Goal: Obtain resource: Download file/media

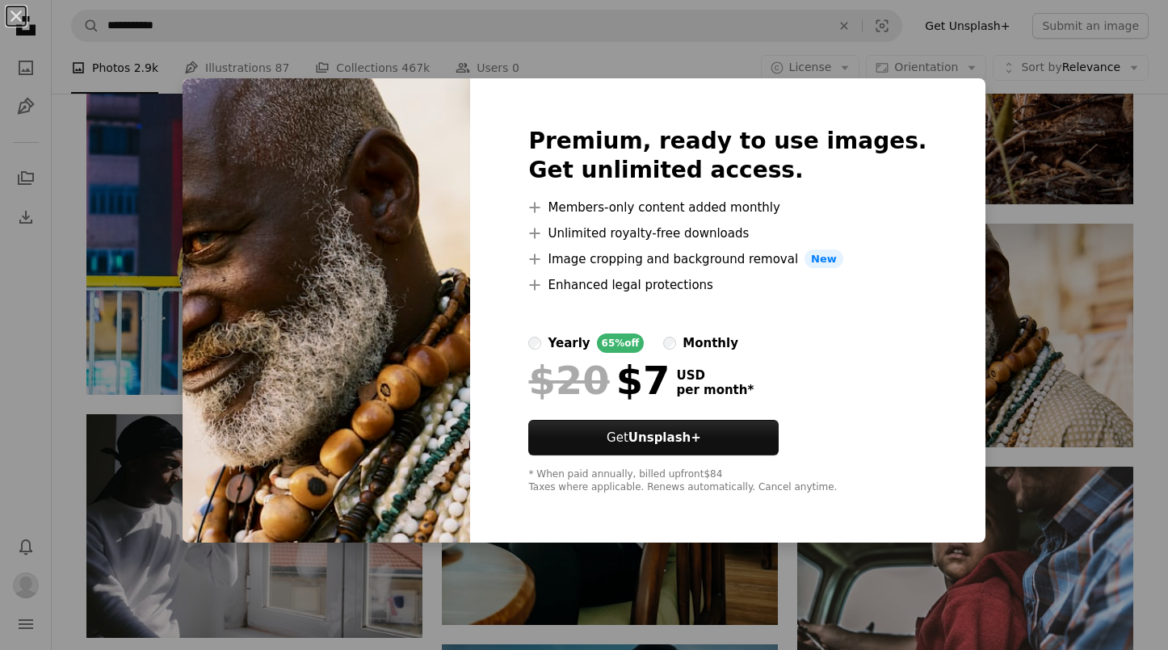
click at [966, 204] on div "An X shape Premium, ready to use images. Get unlimited access. A plus sign Memb…" at bounding box center [584, 325] width 1168 height 650
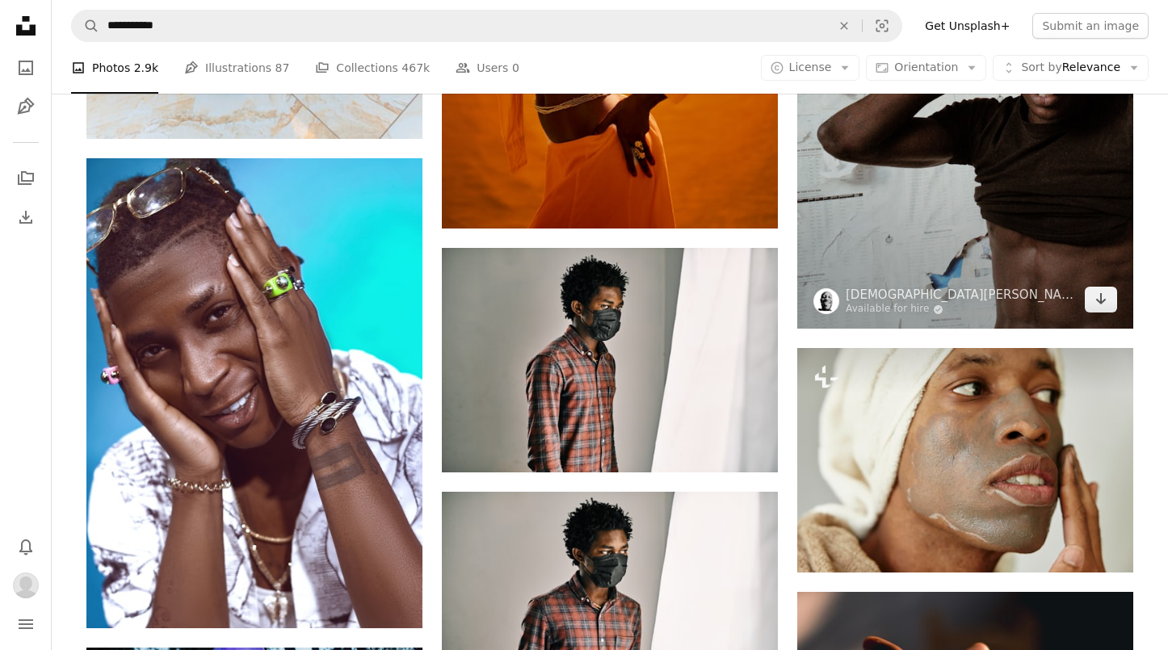
scroll to position [81406, 0]
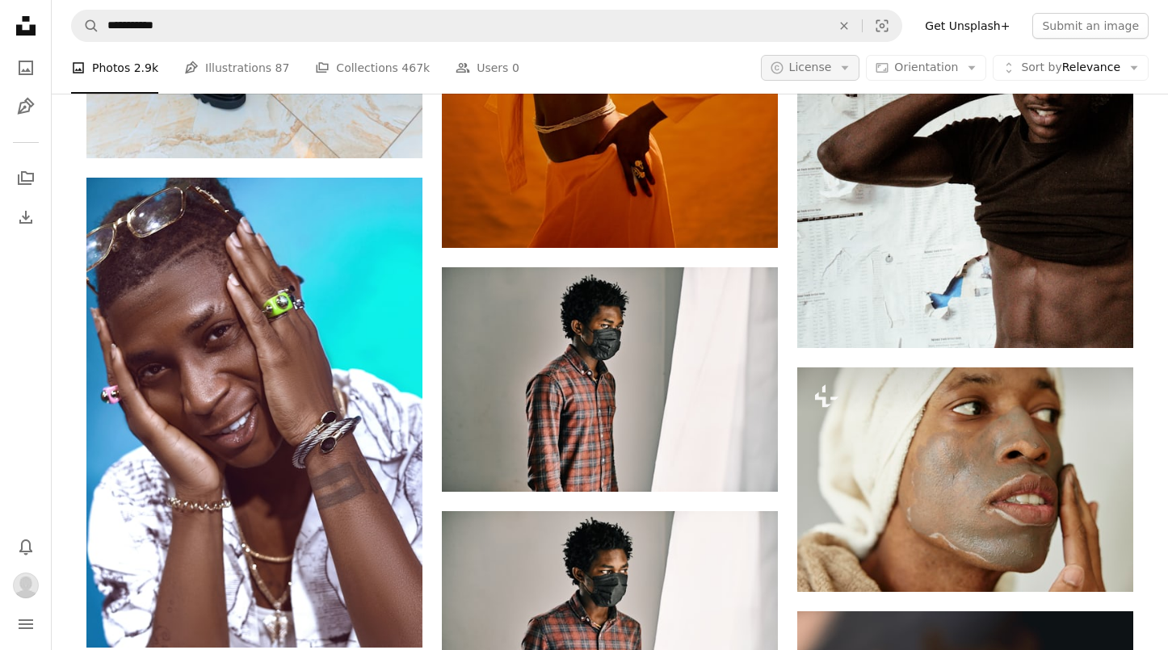
click at [832, 67] on span "License" at bounding box center [810, 67] width 43 height 13
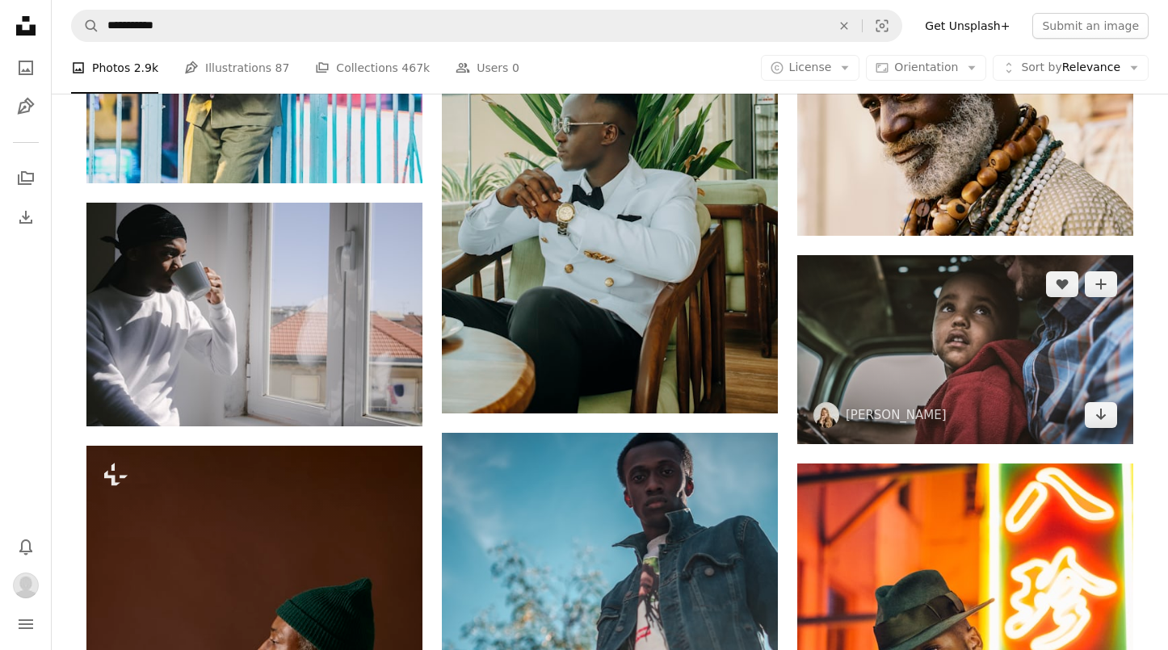
scroll to position [82777, 0]
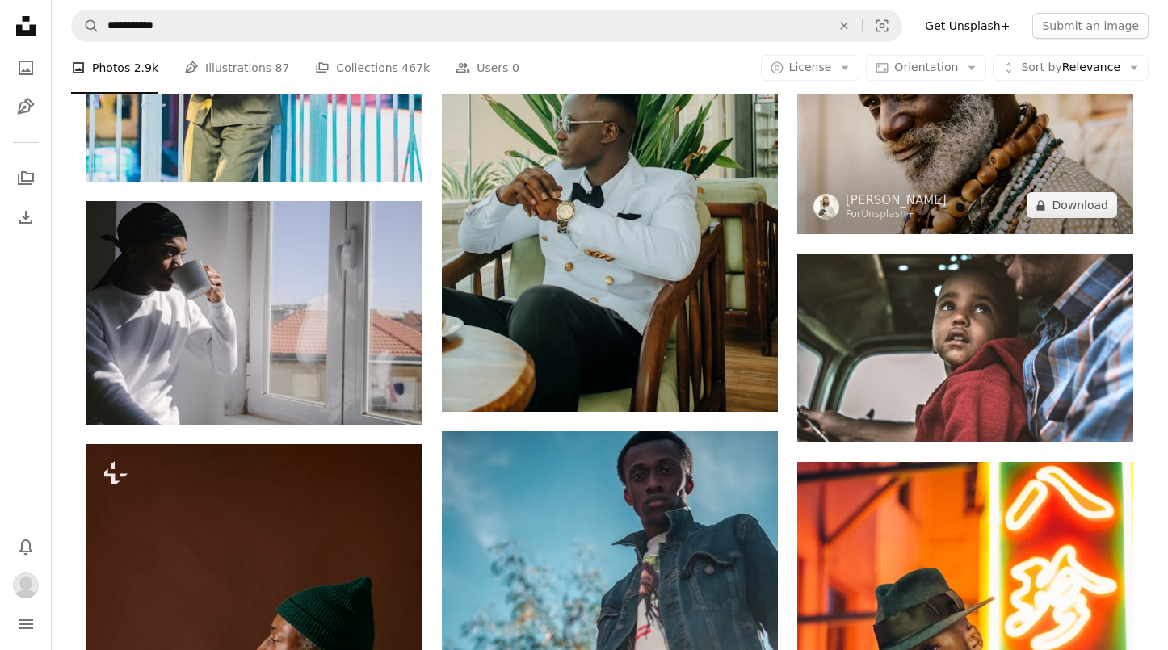
click at [974, 191] on img at bounding box center [965, 123] width 336 height 224
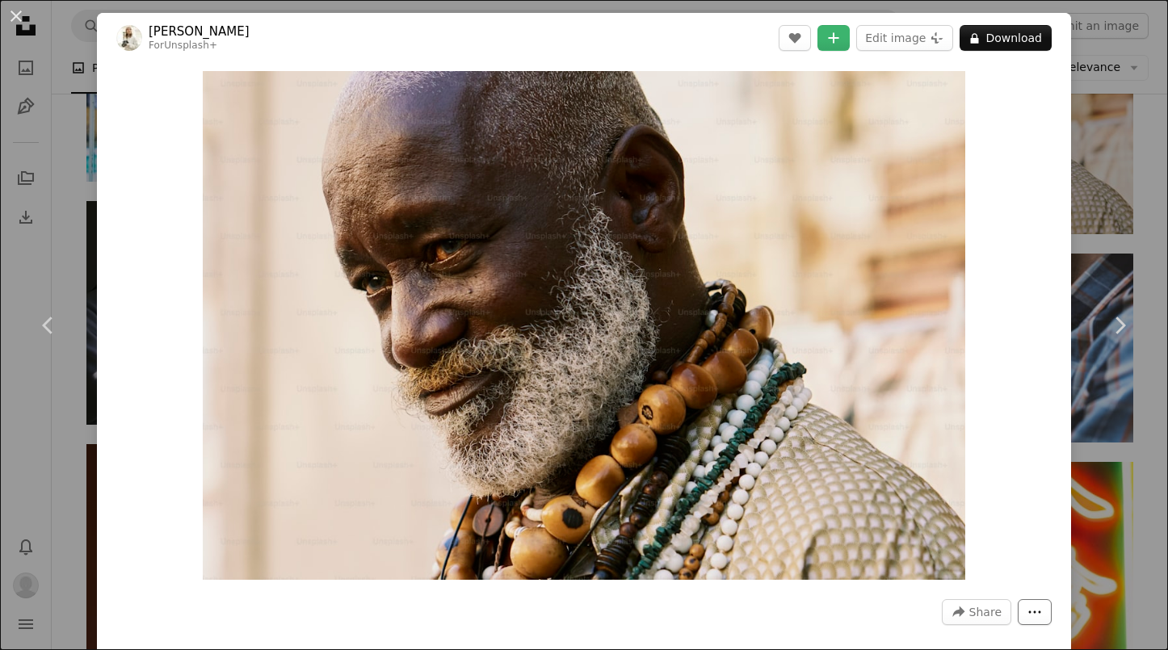
click at [1035, 616] on icon "More Actions" at bounding box center [1035, 612] width 15 height 15
click at [1020, 407] on dialog "An X shape Chevron left Chevron right [PERSON_NAME] For Unsplash+ A heart A plu…" at bounding box center [584, 325] width 1168 height 650
click at [1135, 124] on div "An X shape Chevron left Chevron right [PERSON_NAME] For Unsplash+ A heart A plu…" at bounding box center [584, 325] width 1168 height 650
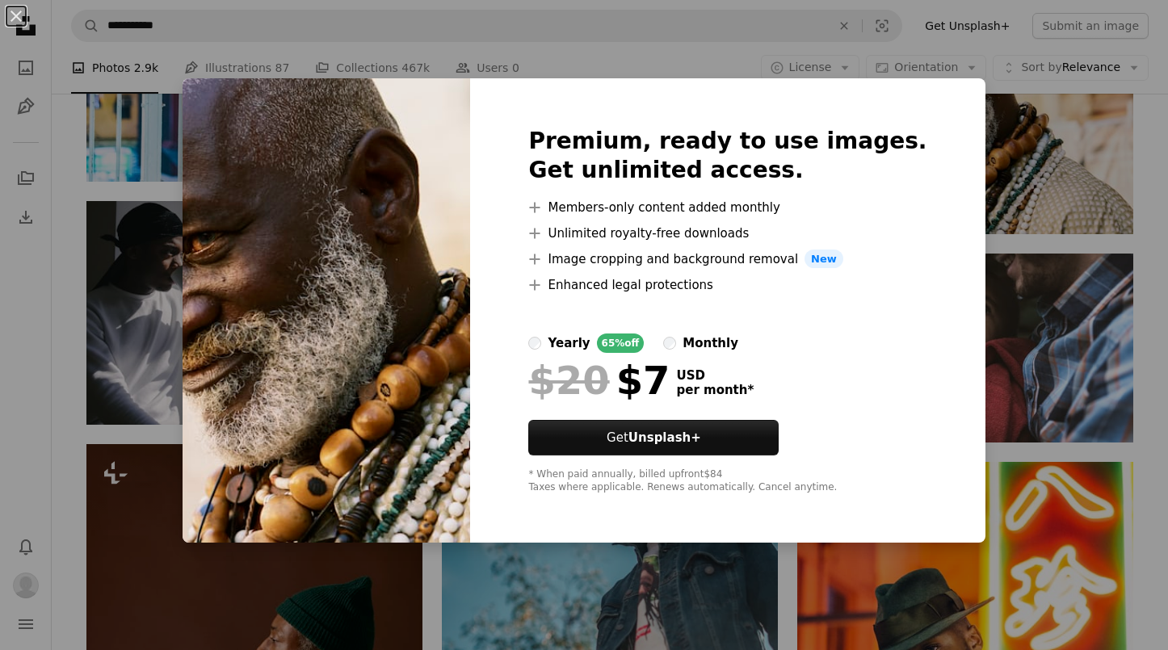
click at [823, 48] on div "An X shape Premium, ready to use images. Get unlimited access. A plus sign Memb…" at bounding box center [584, 325] width 1168 height 650
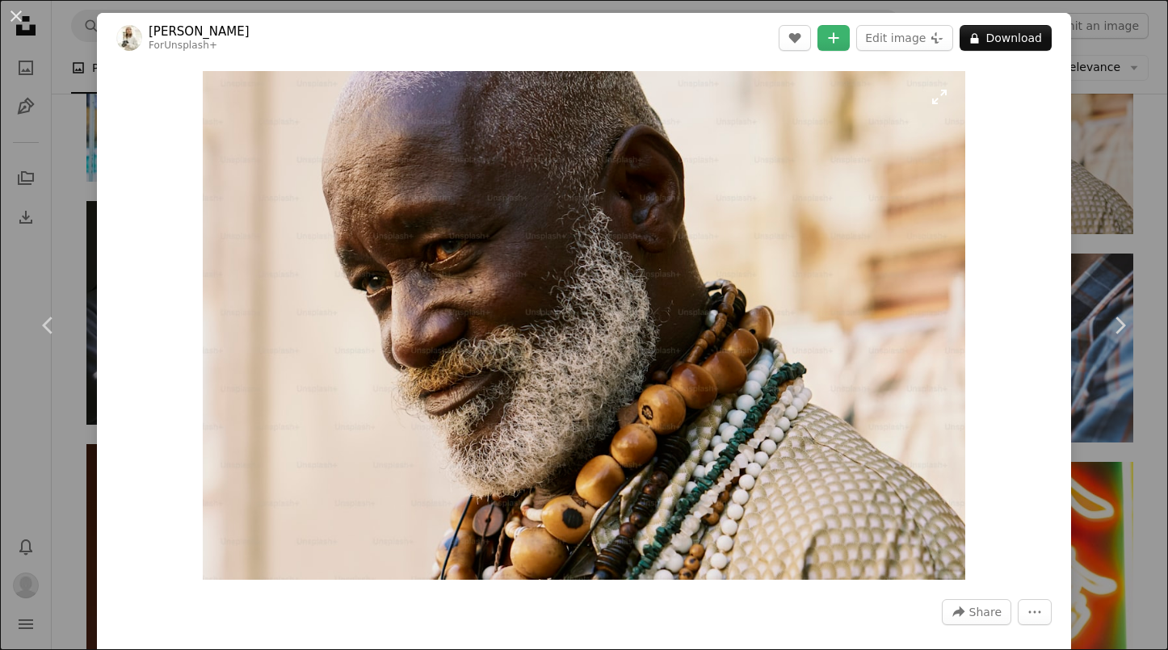
scroll to position [82564, 0]
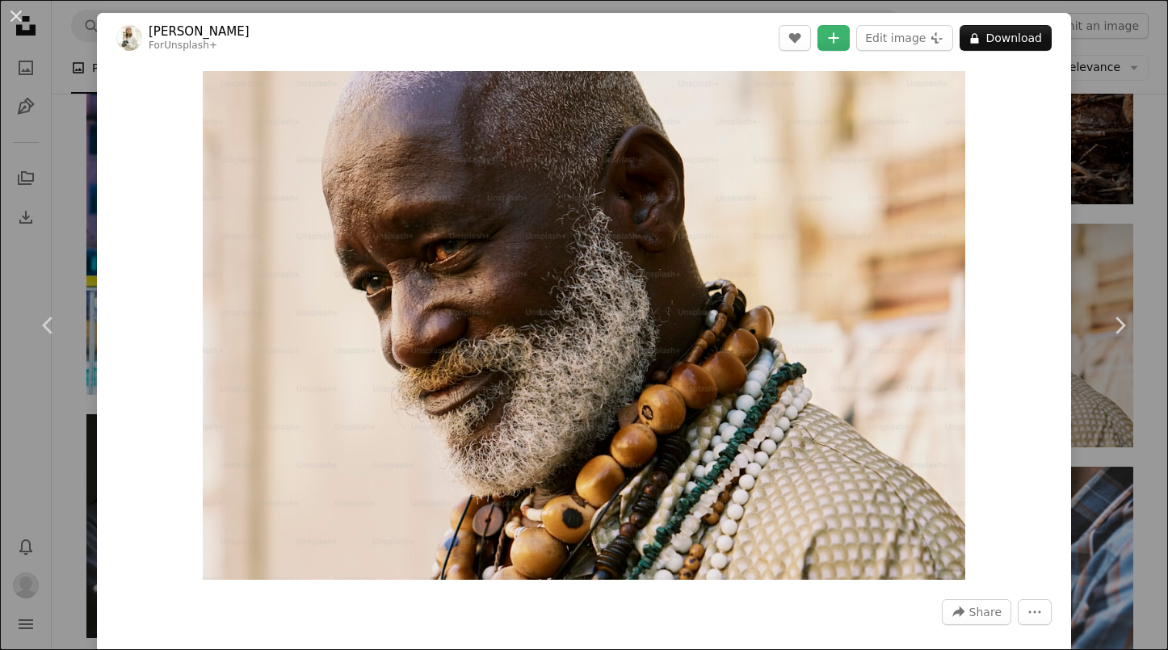
click at [1121, 187] on div "An X shape Chevron left Chevron right [PERSON_NAME] For Unsplash+ A heart A plu…" at bounding box center [584, 325] width 1168 height 650
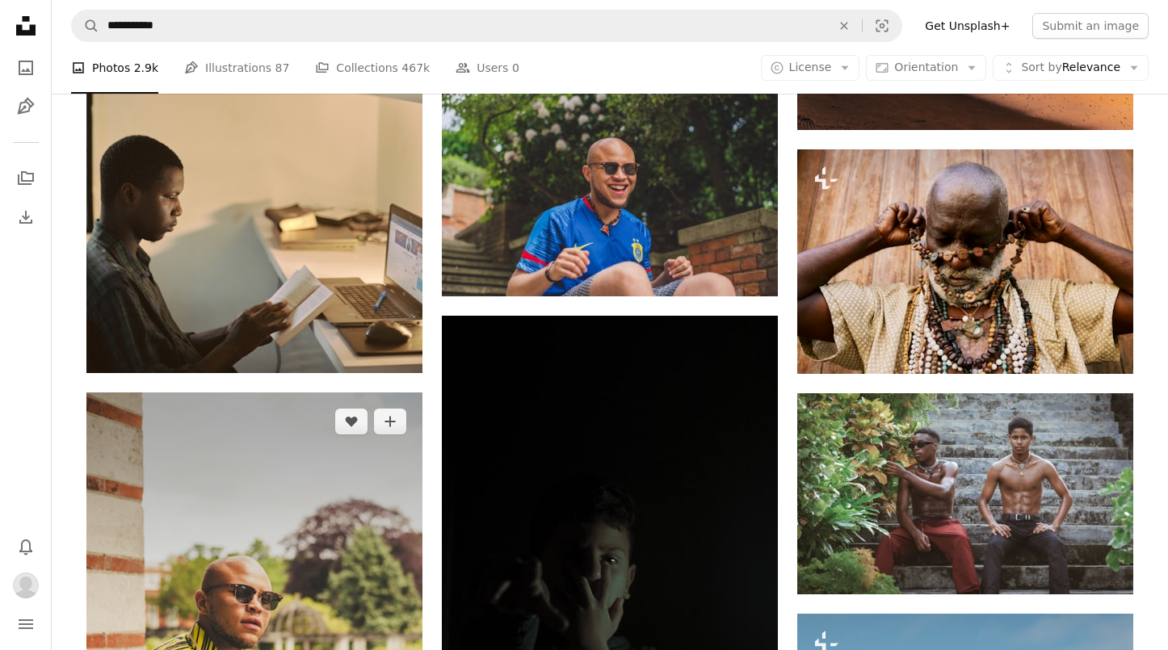
scroll to position [94654, 0]
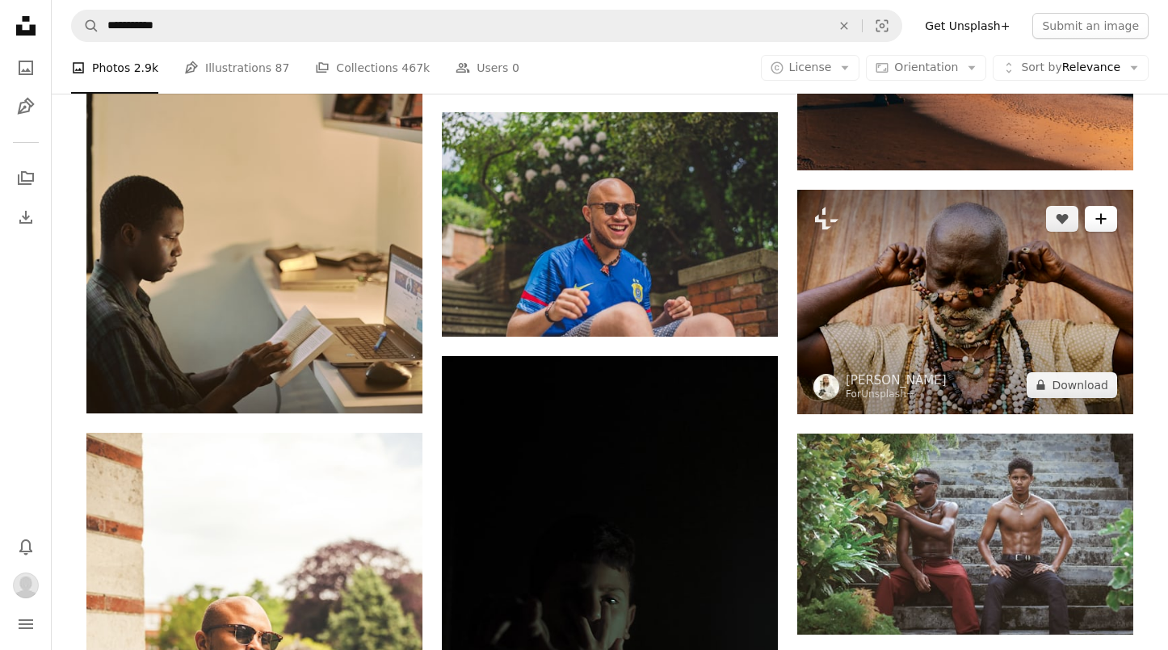
click at [1097, 217] on icon "A plus sign" at bounding box center [1101, 218] width 13 height 13
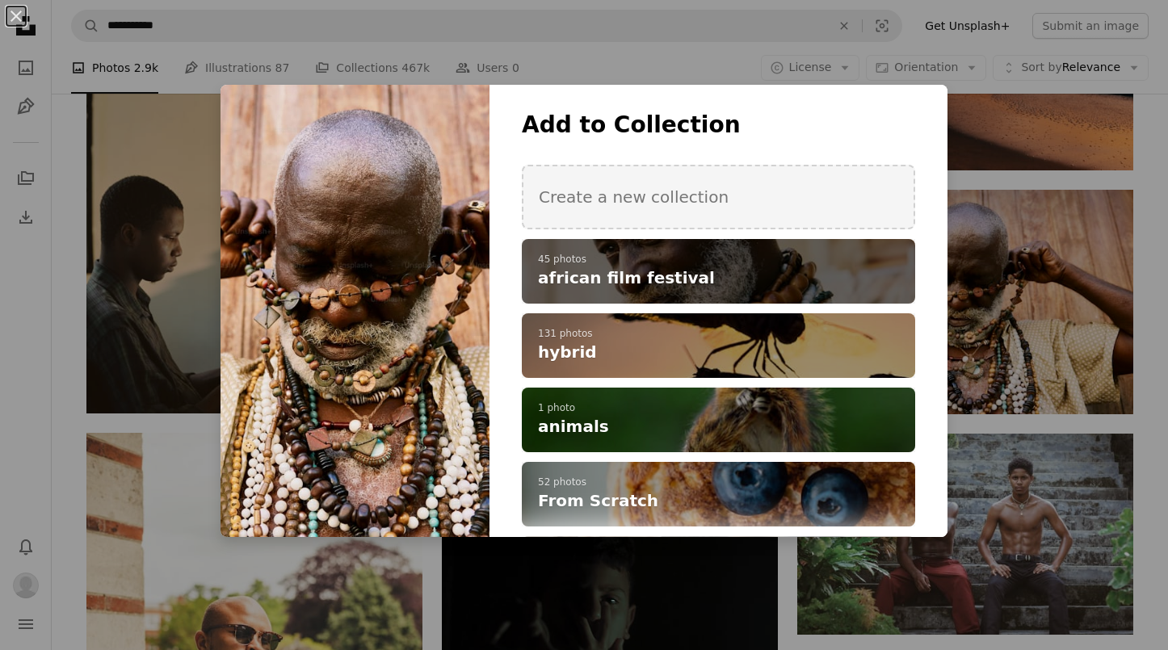
click at [875, 279] on h4 "african film festival" at bounding box center [709, 278] width 343 height 23
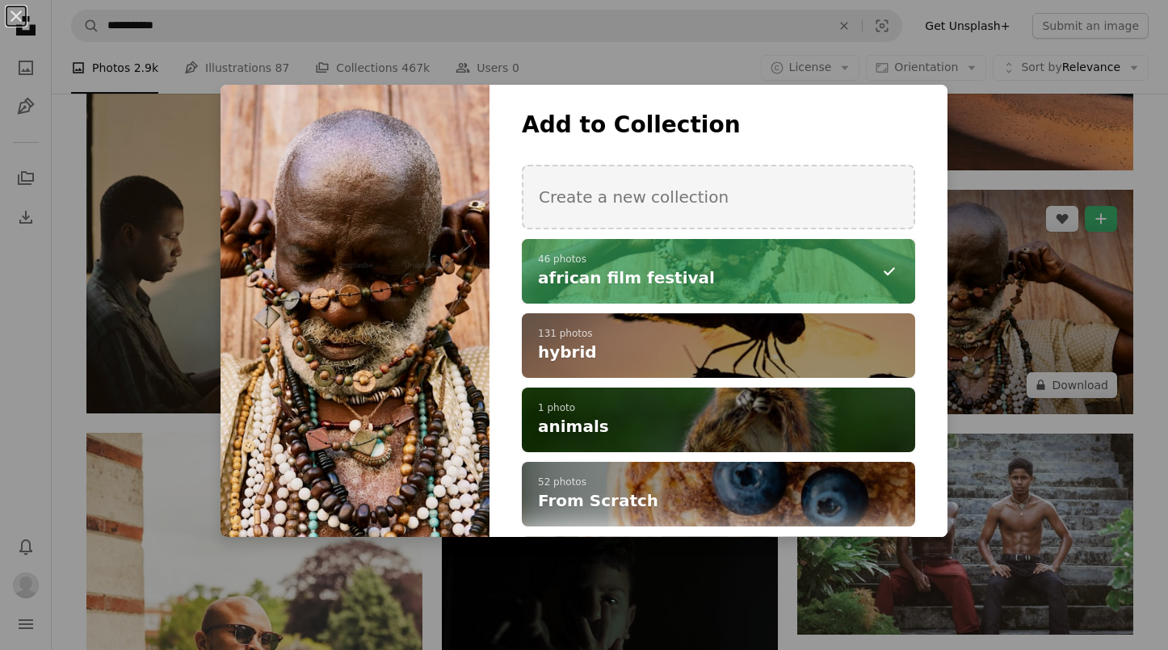
click at [1080, 325] on div "An X shape Add to Collection Create a new collection A checkmark A minus sign 4…" at bounding box center [584, 325] width 1168 height 650
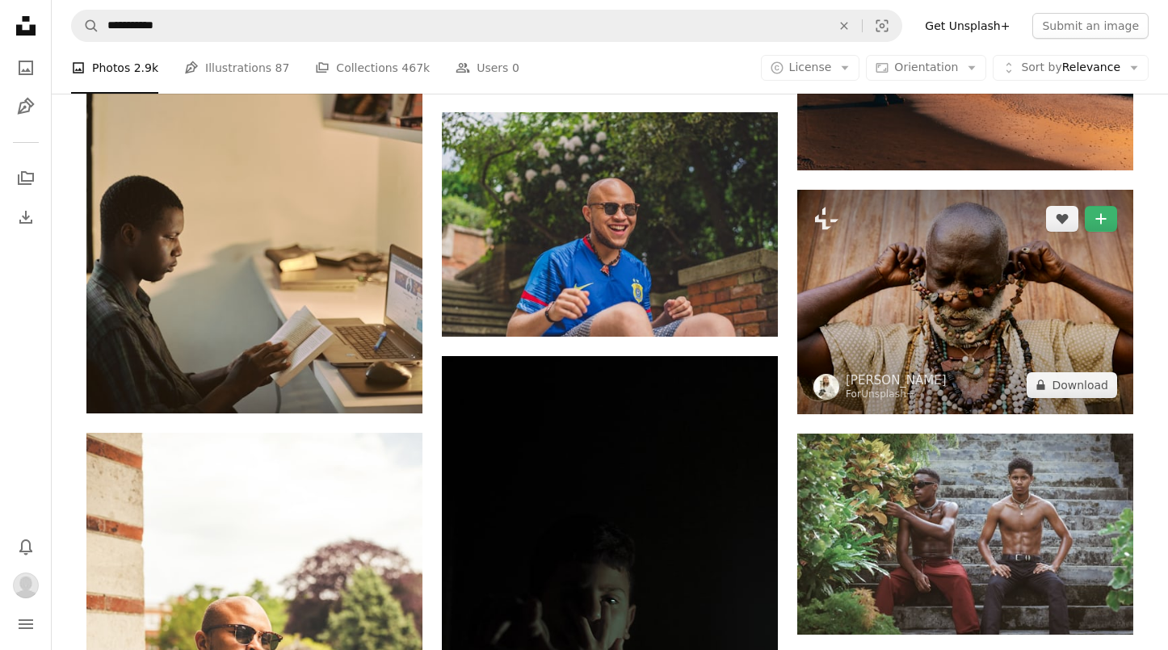
click at [999, 257] on img at bounding box center [965, 302] width 336 height 225
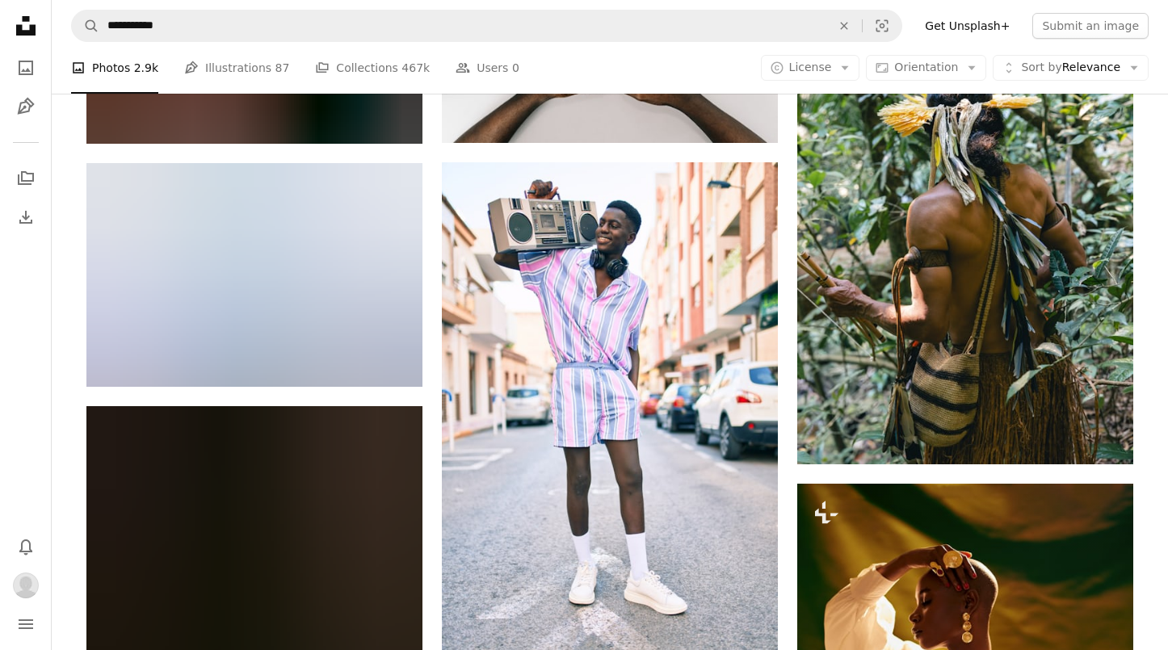
scroll to position [93301, 0]
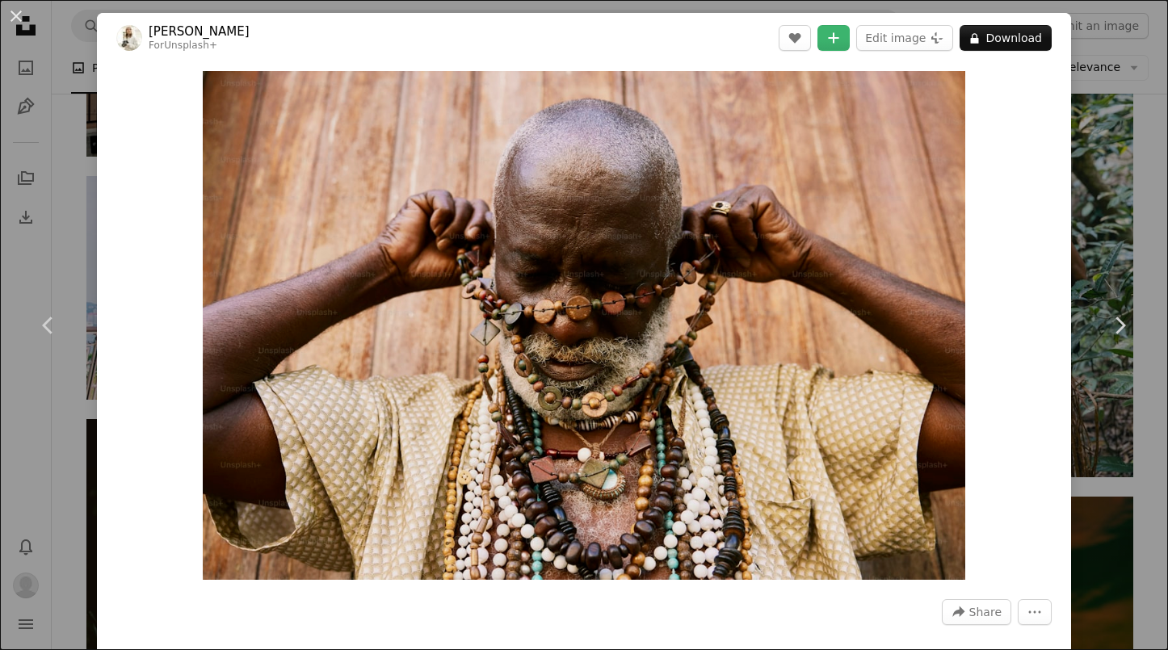
click at [1109, 85] on div "An X shape Chevron left Chevron right [PERSON_NAME] For Unsplash+ A heart A plu…" at bounding box center [584, 325] width 1168 height 650
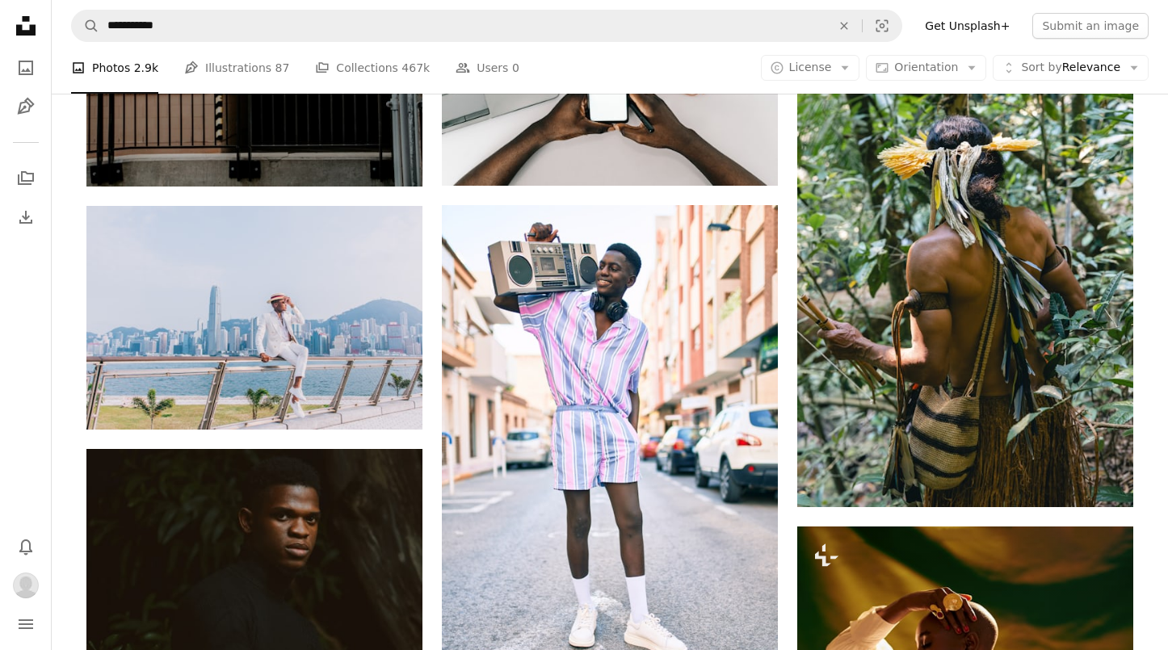
scroll to position [93290, 0]
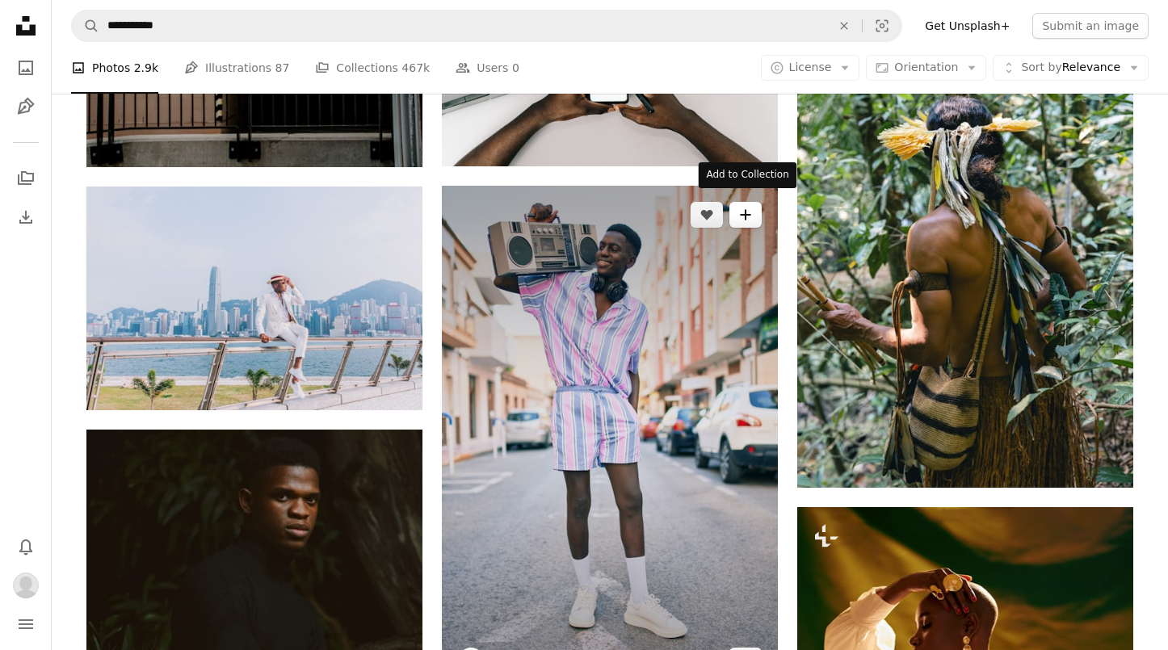
click at [747, 210] on icon "Add to Collection" at bounding box center [745, 215] width 11 height 11
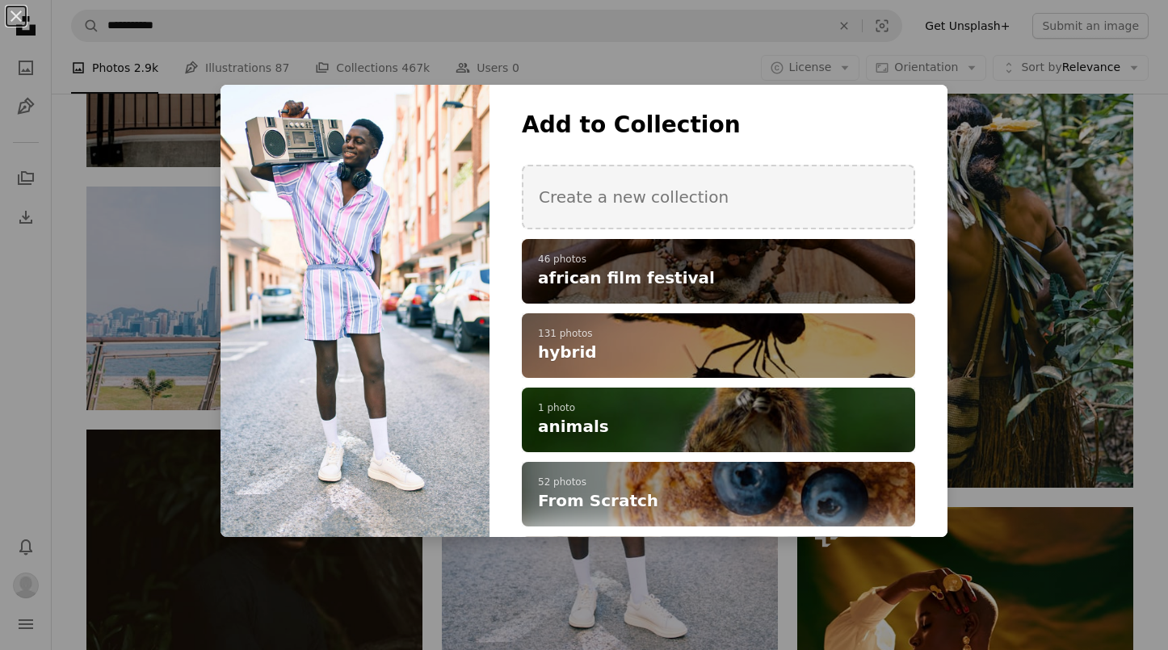
click at [705, 283] on h4 "african film festival" at bounding box center [709, 278] width 343 height 23
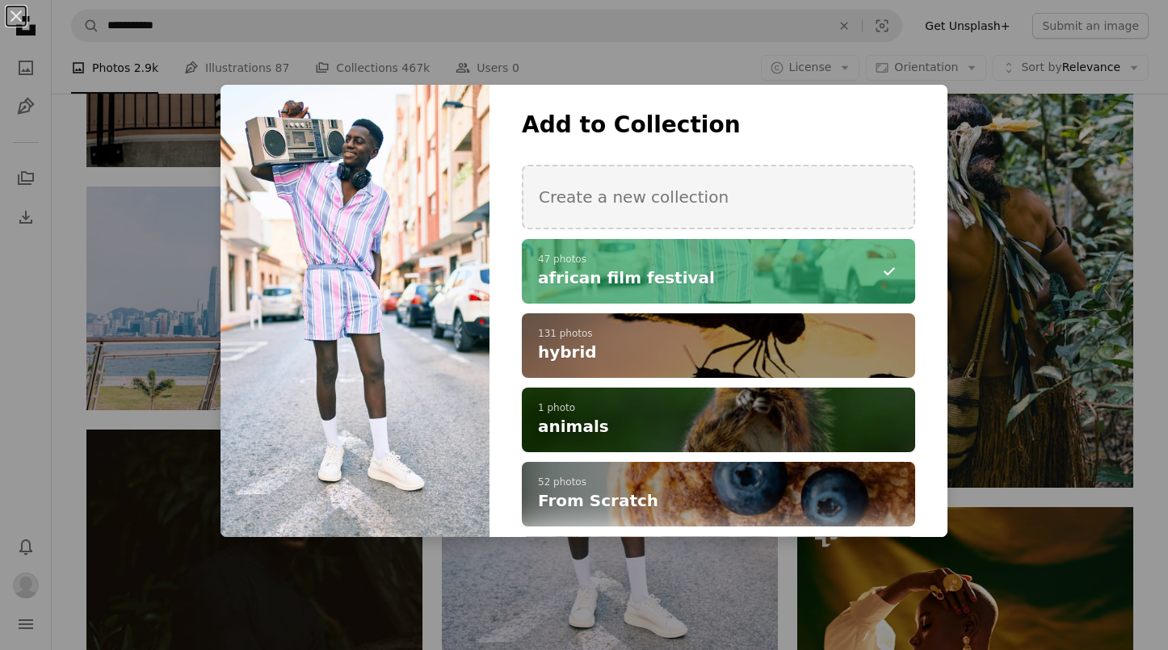
click at [377, 32] on div "An X shape Add to Collection Create a new collection A checkmark A minus sign 4…" at bounding box center [584, 325] width 1168 height 650
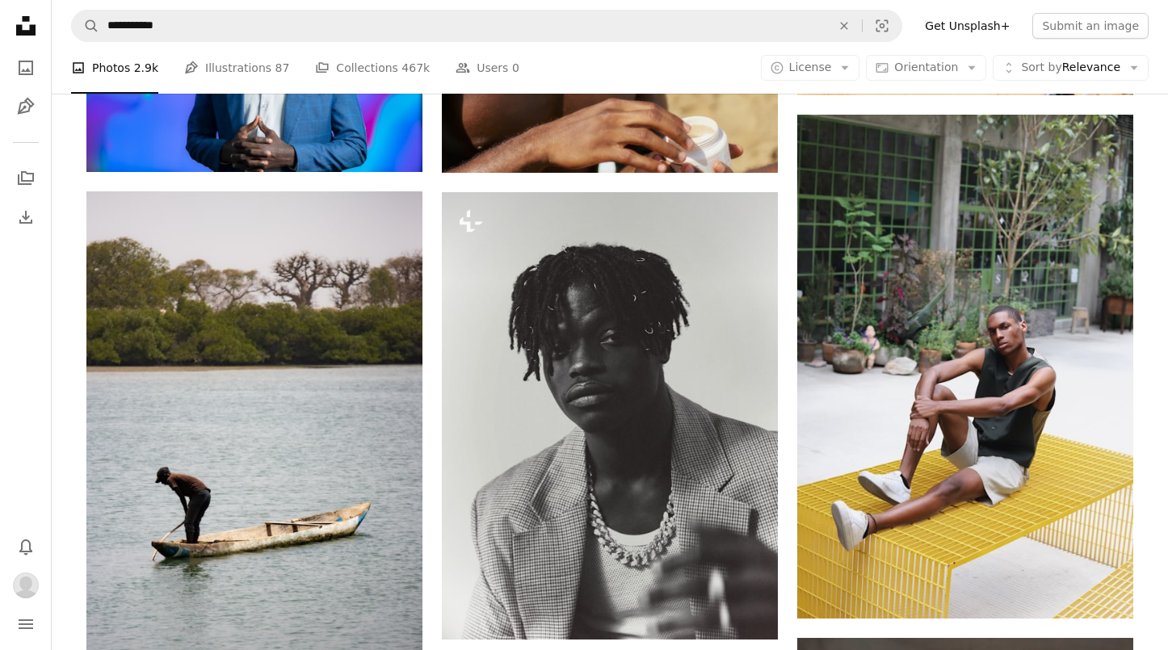
scroll to position [100303, 0]
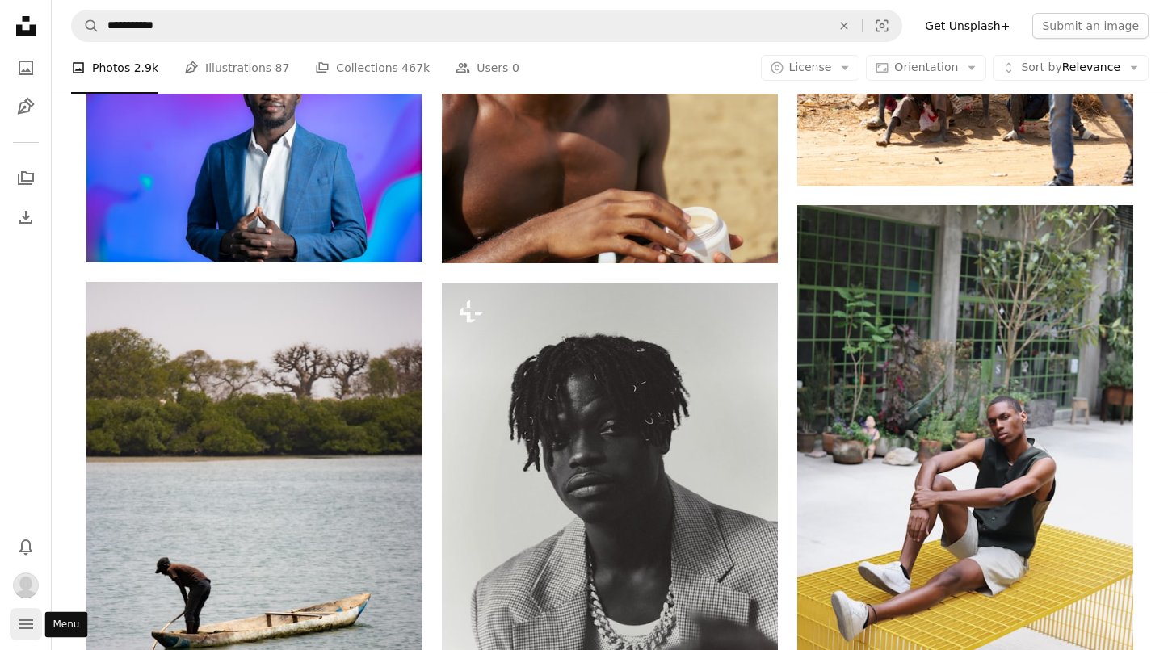
click at [23, 631] on icon "navigation menu" at bounding box center [25, 624] width 19 height 19
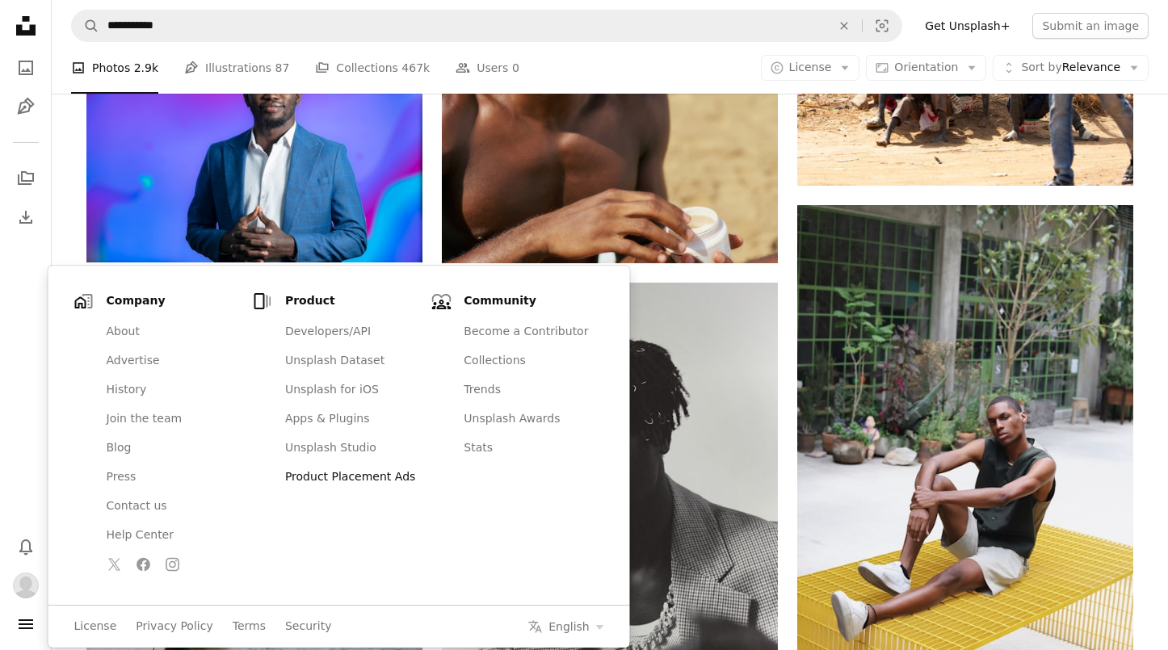
click at [318, 475] on link "Product Placement Ads" at bounding box center [350, 477] width 149 height 29
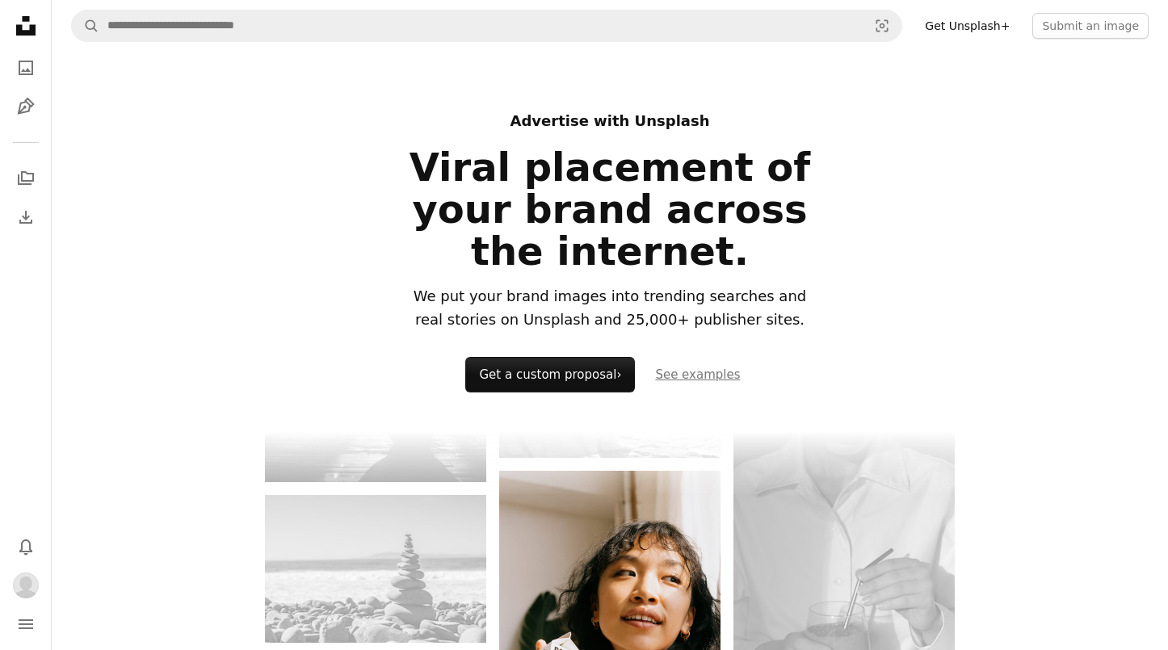
type input "**********"
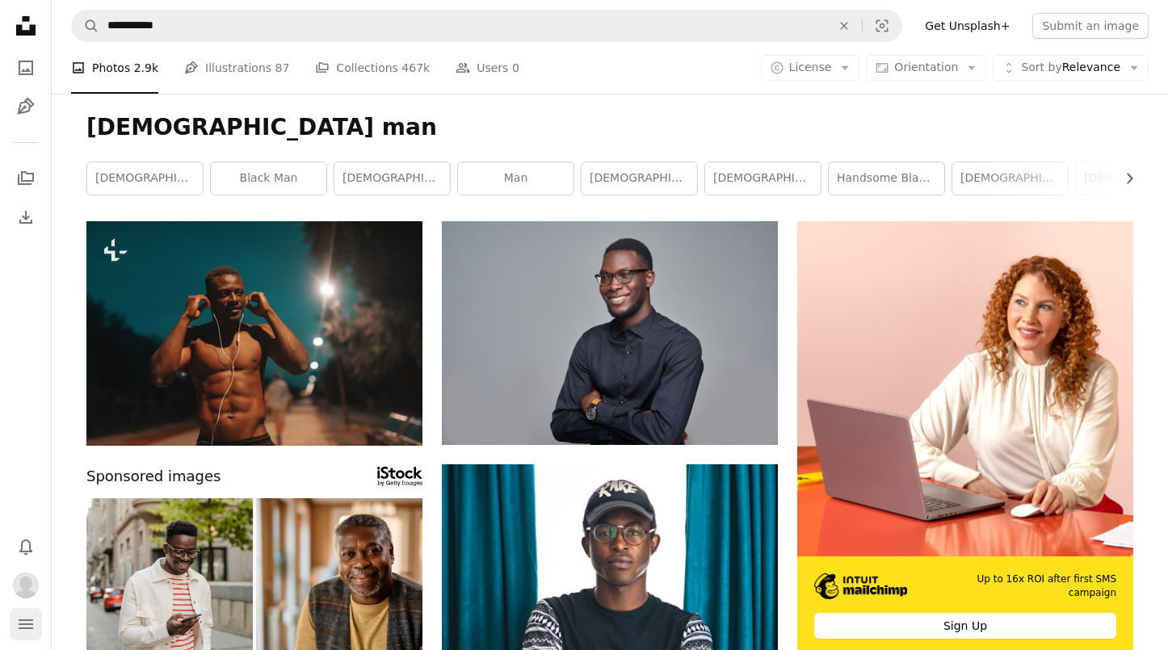
click at [26, 638] on button "navigation menu" at bounding box center [26, 624] width 32 height 32
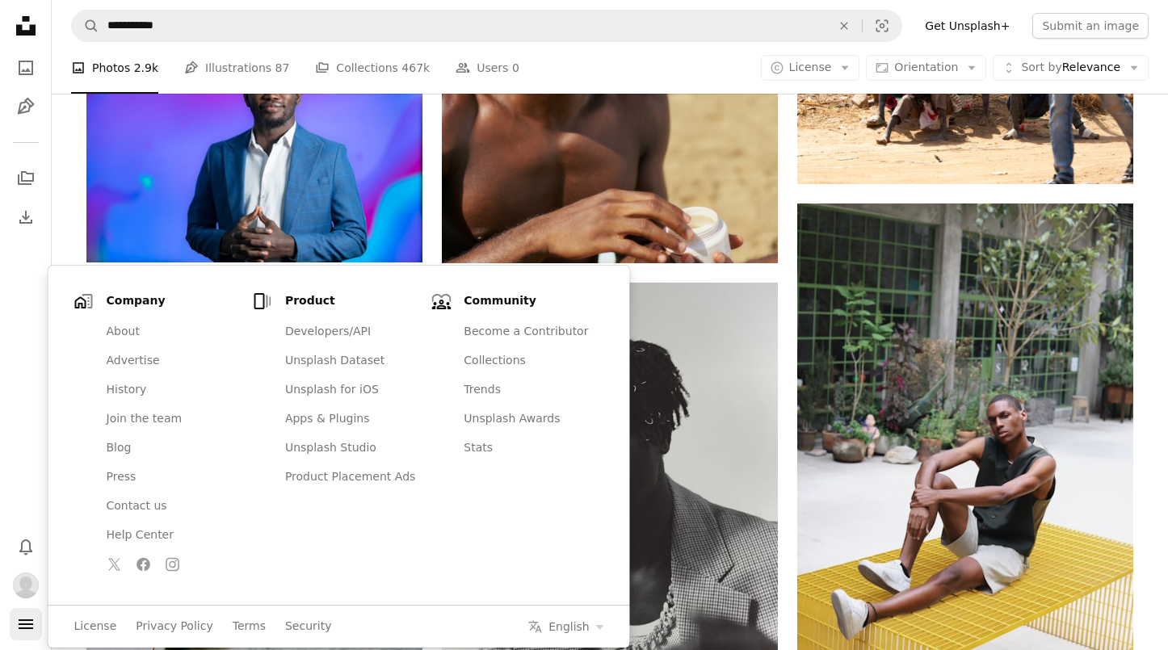
click at [25, 627] on icon "navigation menu" at bounding box center [25, 624] width 19 height 19
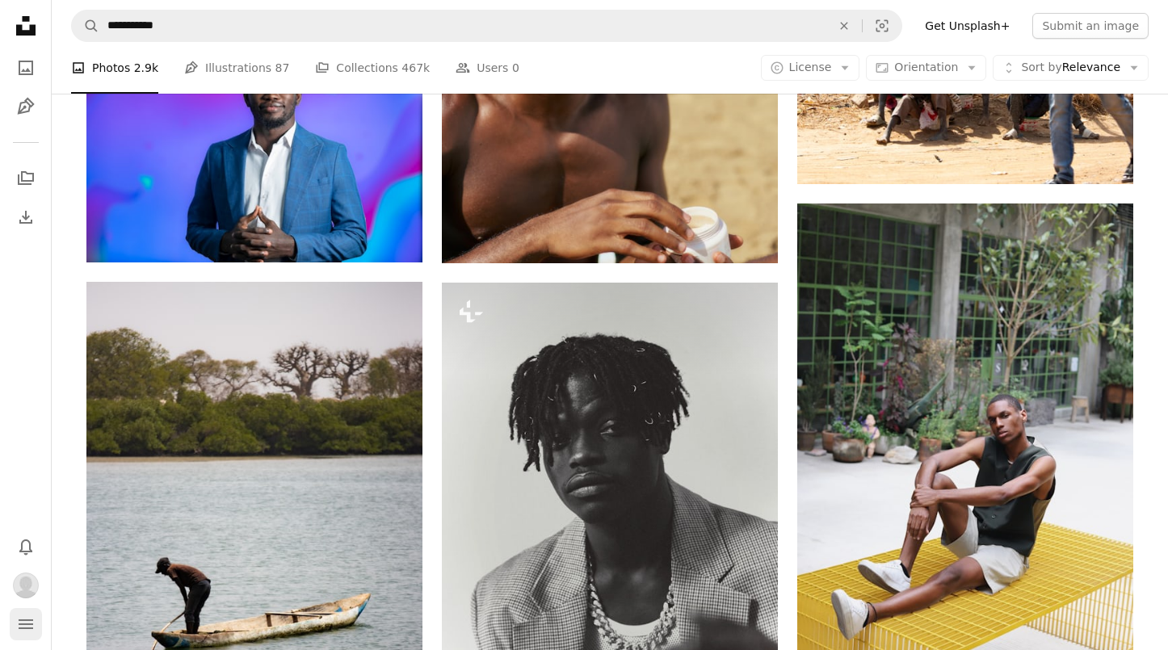
click at [25, 627] on icon "navigation menu" at bounding box center [25, 624] width 19 height 19
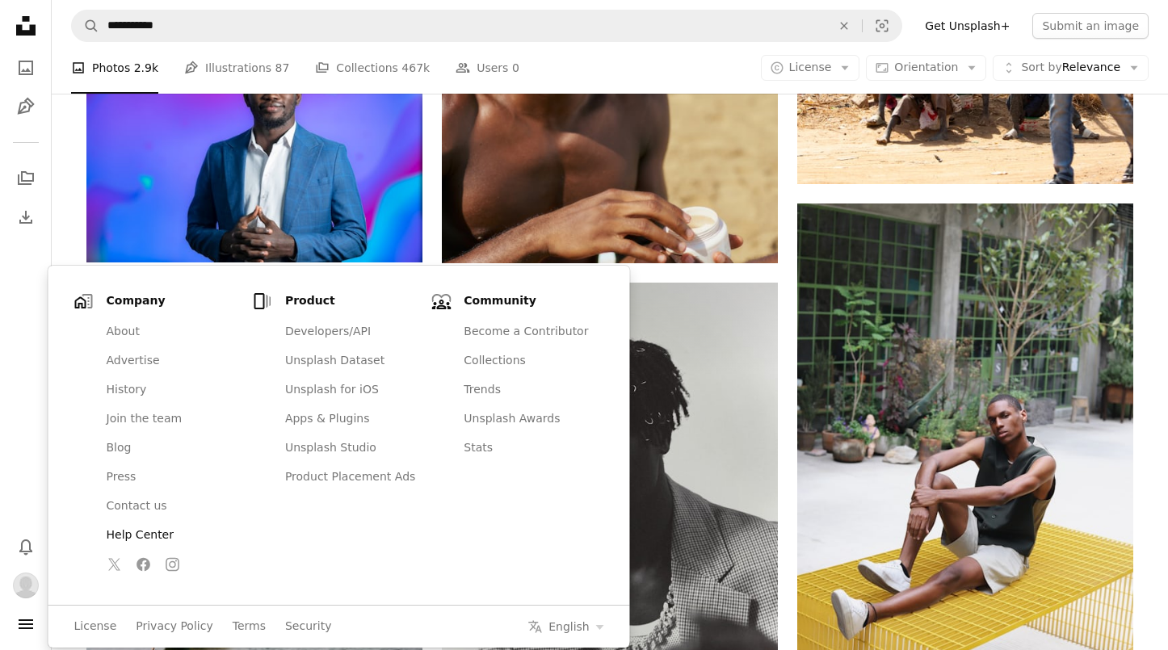
click at [131, 531] on link "Help Center" at bounding box center [171, 535] width 149 height 29
